Goal: Obtain resource: Obtain resource

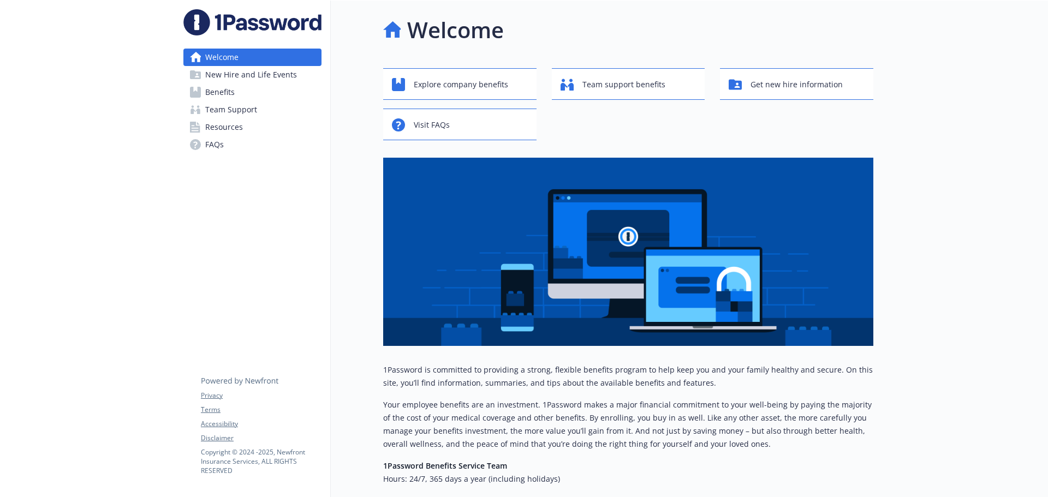
click at [228, 94] on span "Benefits" at bounding box center [219, 92] width 29 height 17
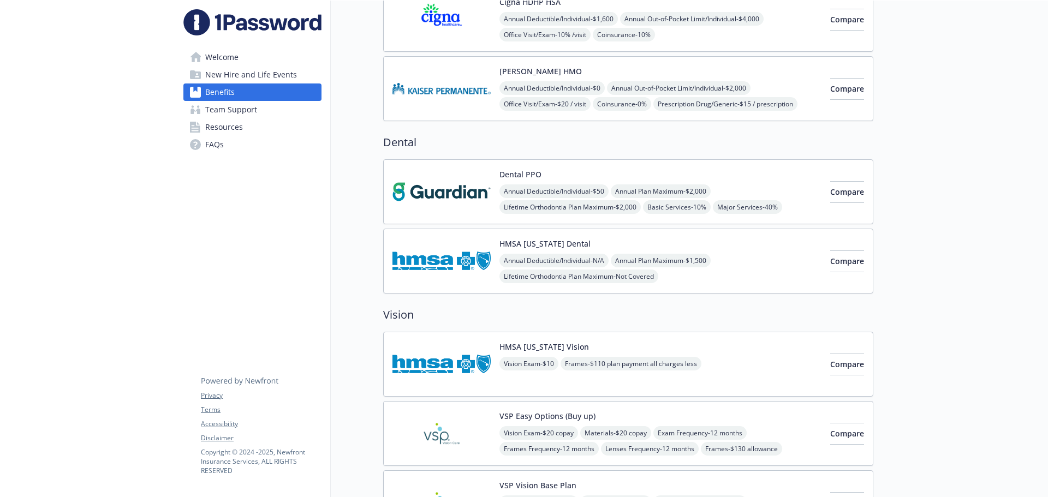
click at [406, 194] on img at bounding box center [441, 192] width 98 height 46
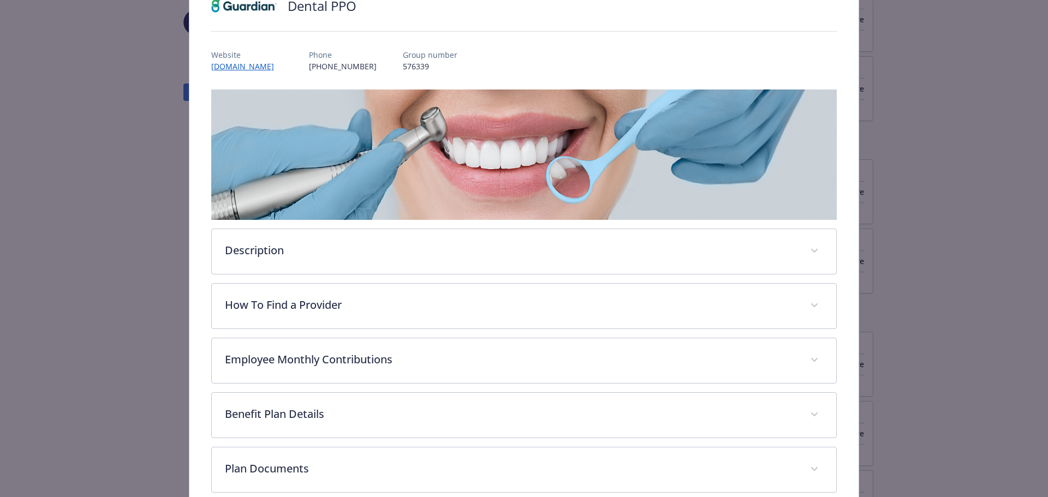
scroll to position [205, 0]
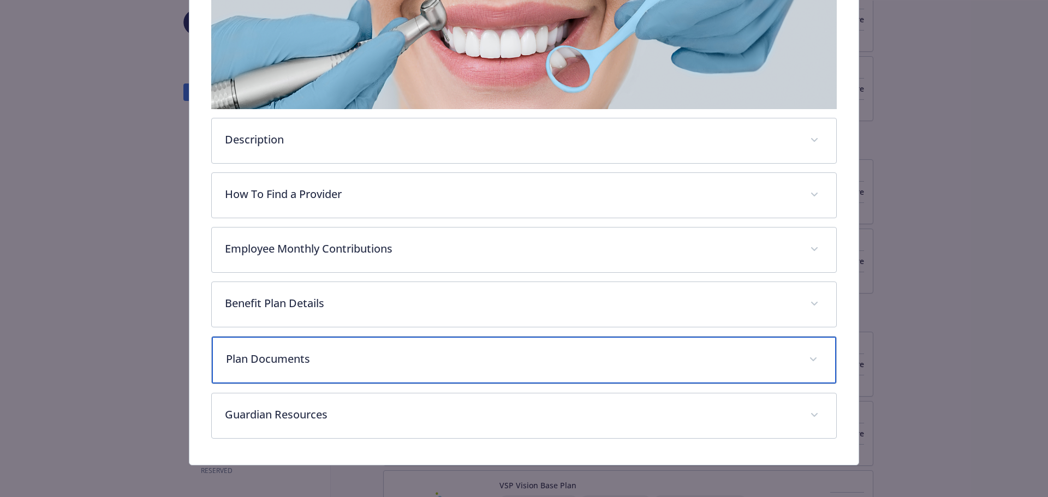
click at [267, 359] on p "Plan Documents" at bounding box center [511, 359] width 570 height 16
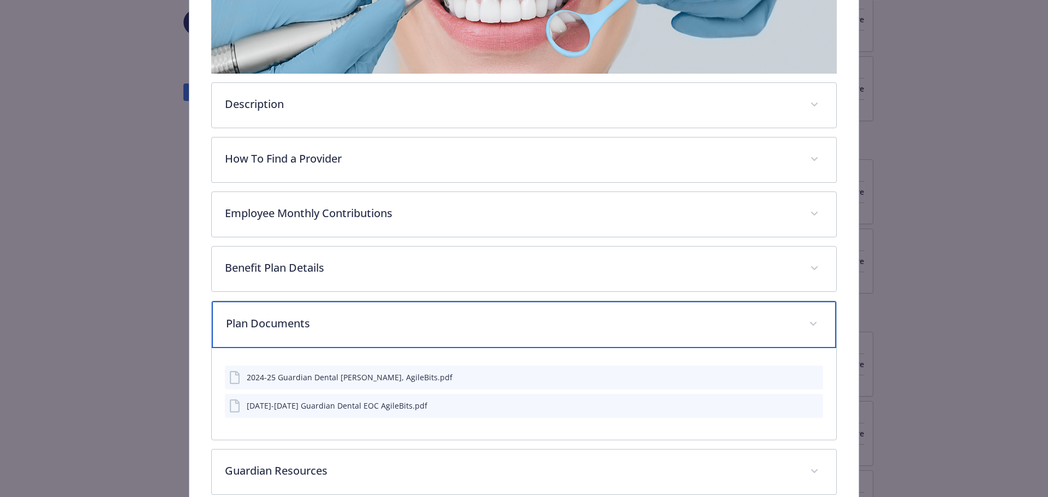
scroll to position [260, 0]
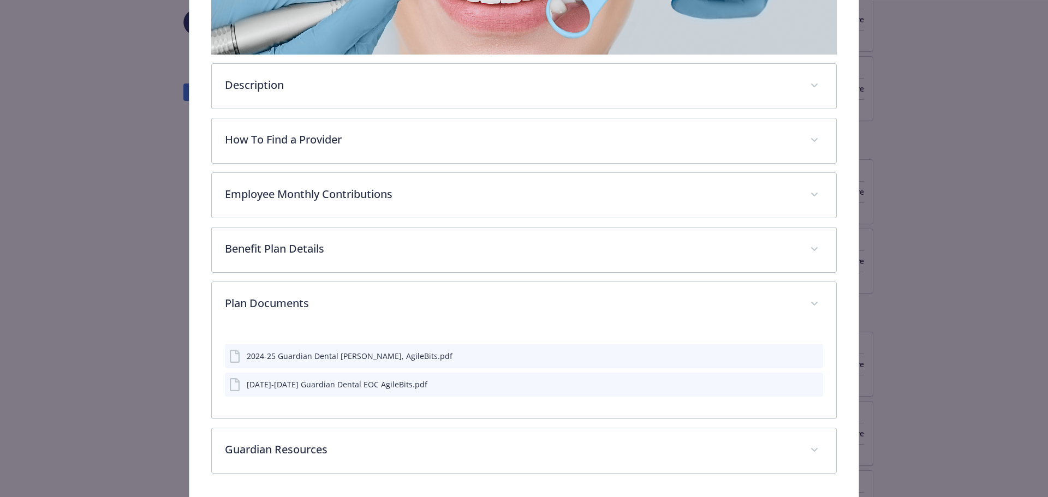
click at [808, 355] on icon "preview file" at bounding box center [813, 355] width 10 height 8
